Goal: Task Accomplishment & Management: Manage account settings

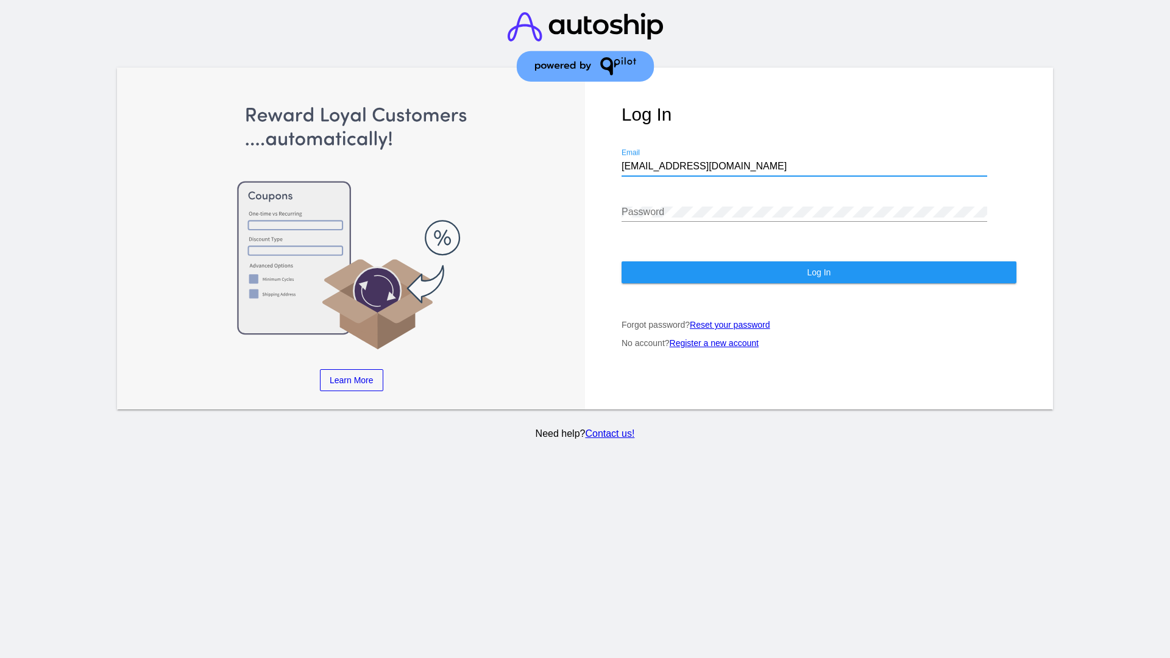
type input "[EMAIL_ADDRESS][DOMAIN_NAME]"
click at [818, 272] on span "Log In" at bounding box center [818, 272] width 24 height 10
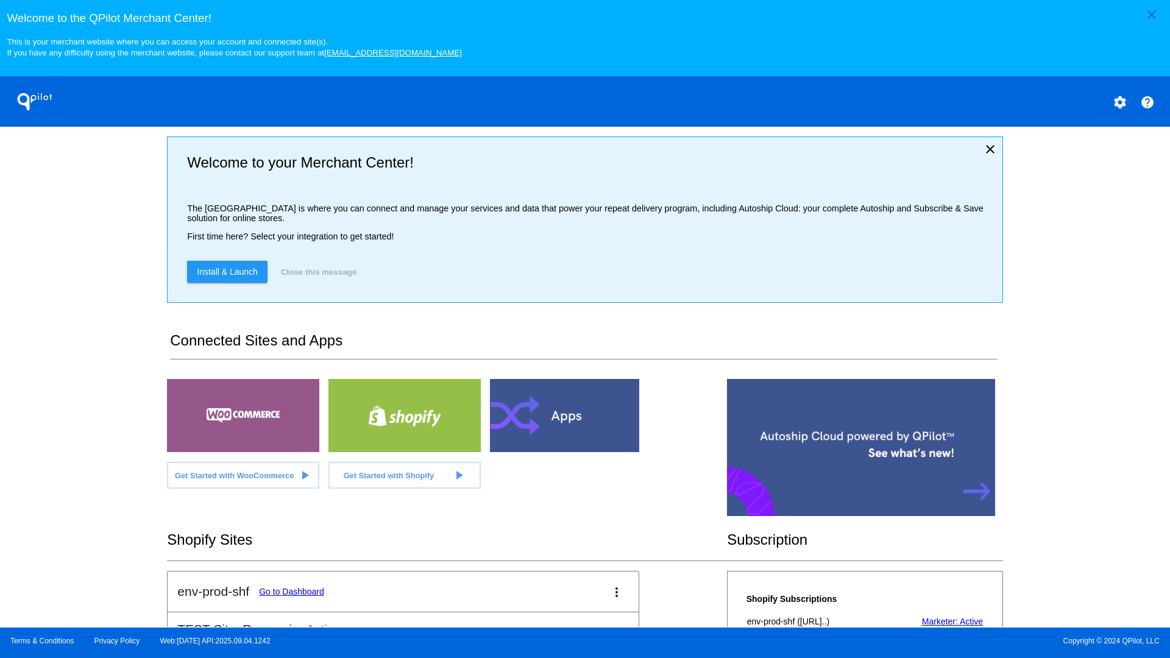
scroll to position [2019, 0]
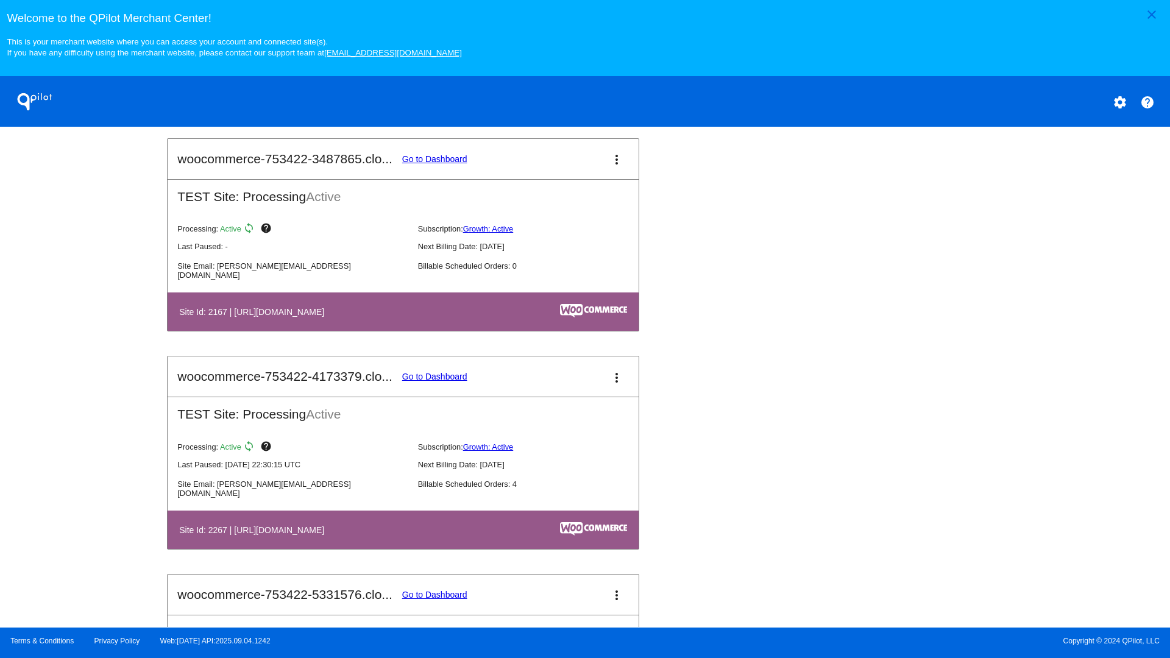
click at [434, 376] on link "Go to Dashboard" at bounding box center [434, 377] width 65 height 10
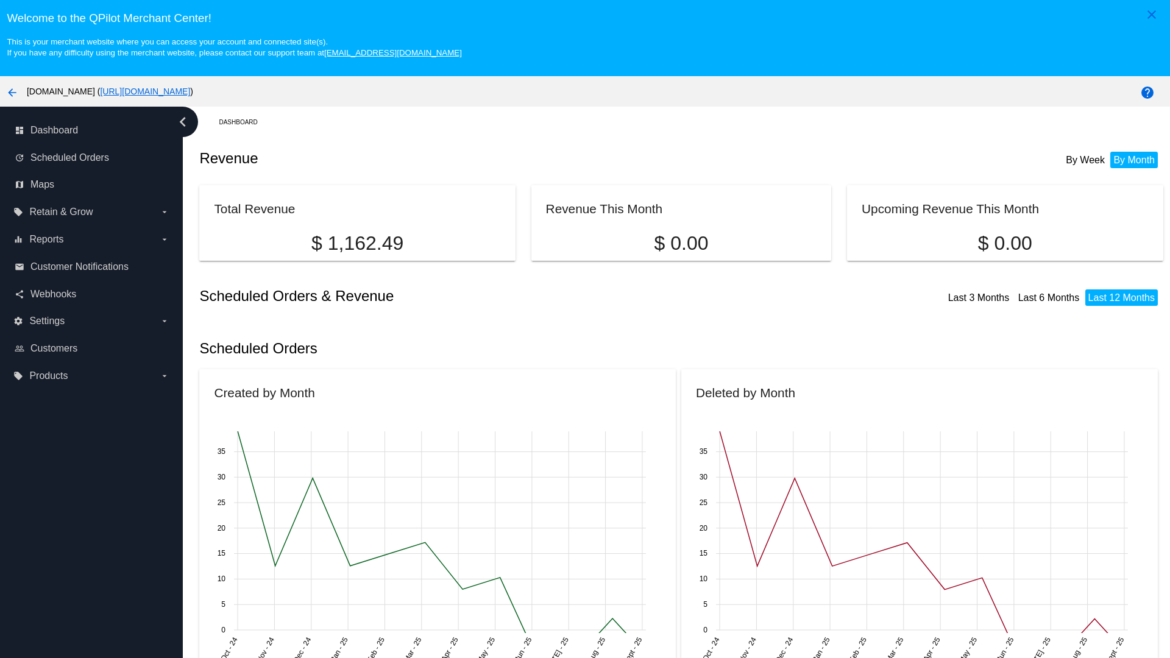
click at [91, 375] on label "local_offer Products arrow_drop_down" at bounding box center [90, 375] width 155 height 19
click at [0, 0] on input "local_offer Products arrow_drop_down" at bounding box center [0, 0] width 0 height 0
click at [56, 400] on span "Products" at bounding box center [56, 400] width 37 height 10
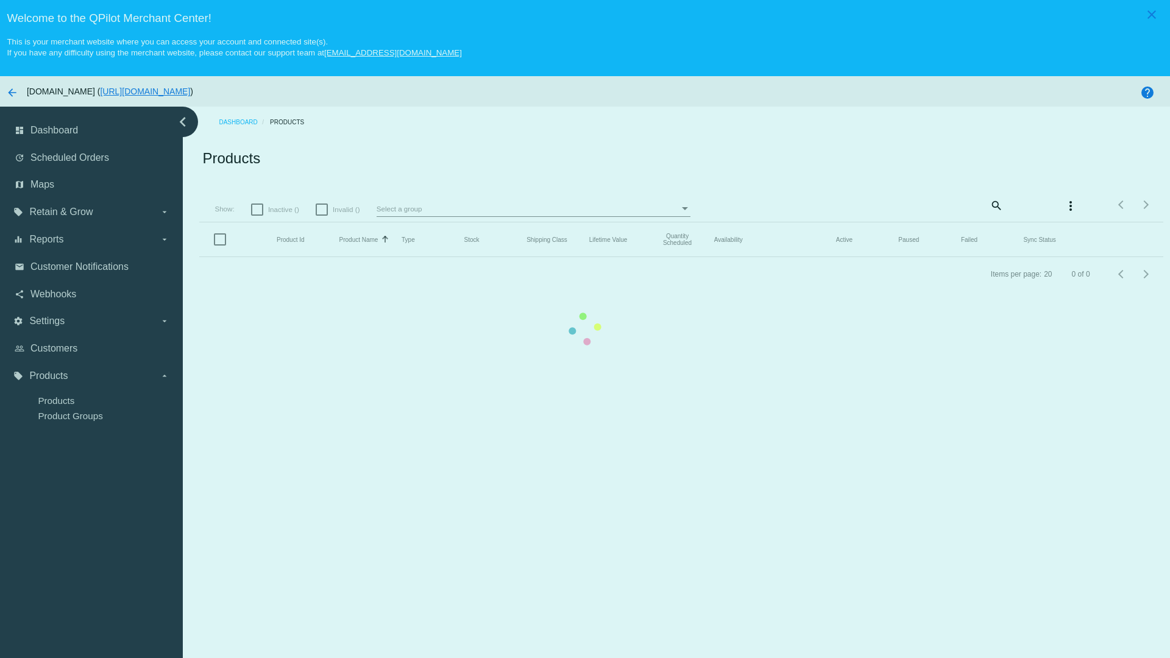
click at [275, 209] on span "Inactive ()" at bounding box center [283, 209] width 31 height 15
click at [257, 216] on input "Inactive ()" at bounding box center [256, 216] width 1 height 1
checkbox input "true"
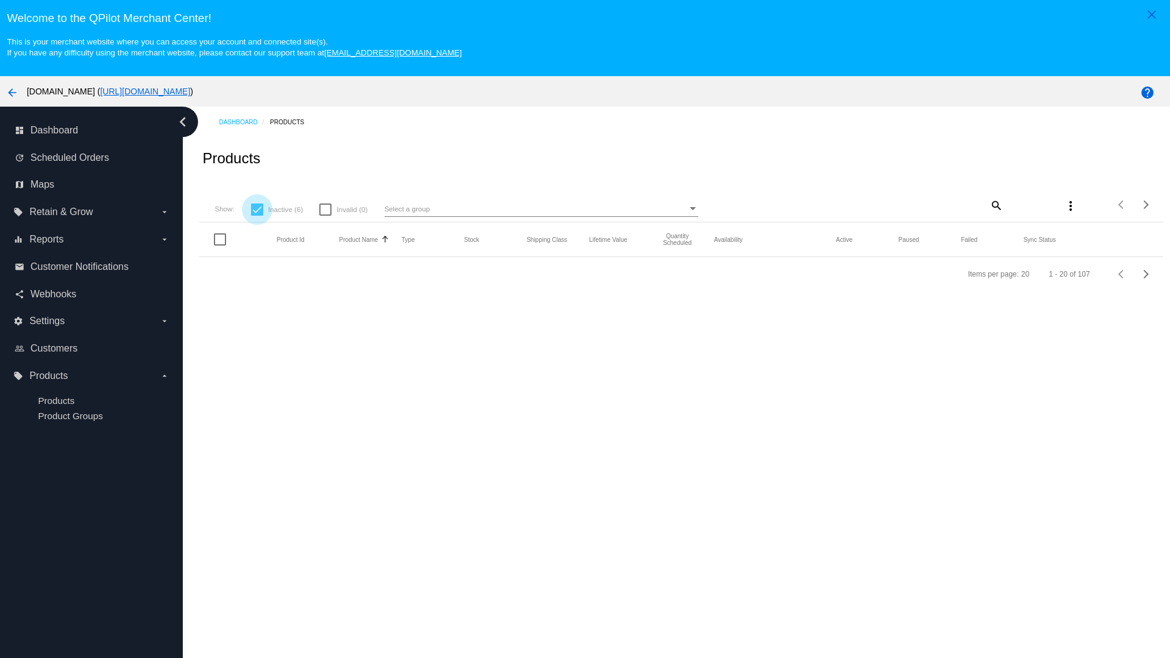
click at [995, 205] on mat-icon "search" at bounding box center [995, 205] width 15 height 19
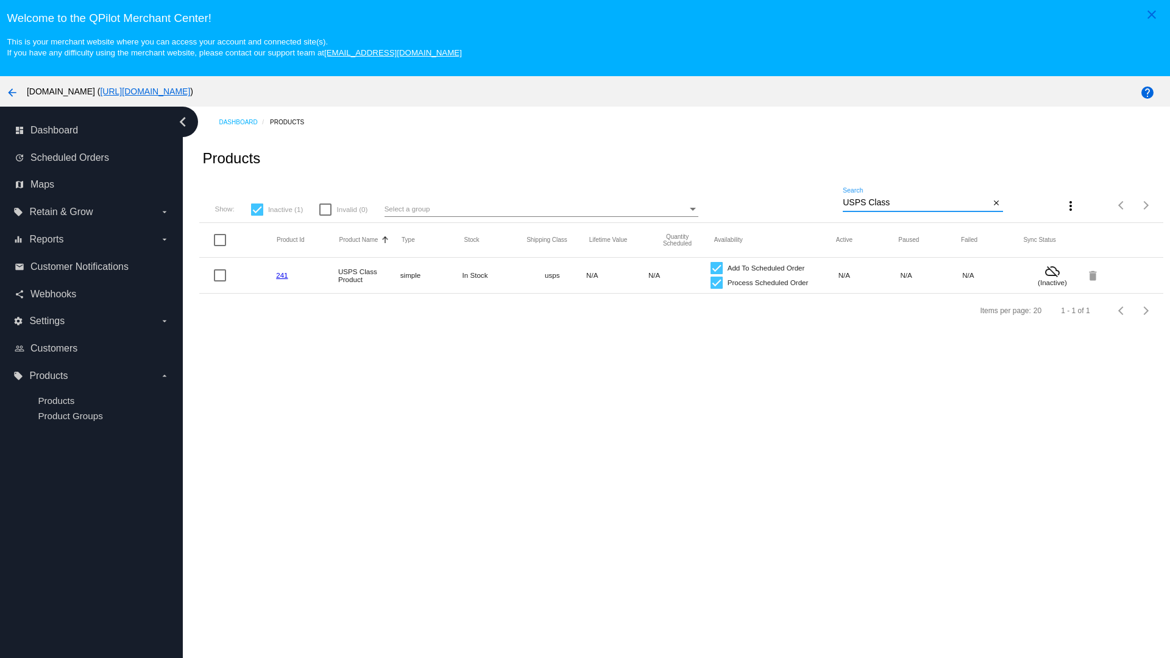
type input "Variable Enable"
